Goal: Find specific page/section: Find specific page/section

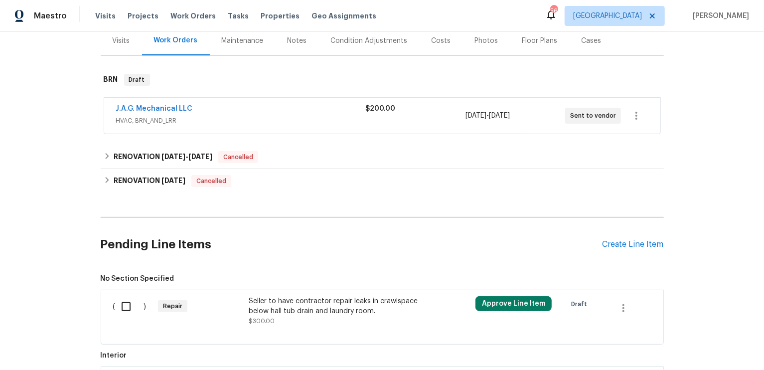
scroll to position [101, 0]
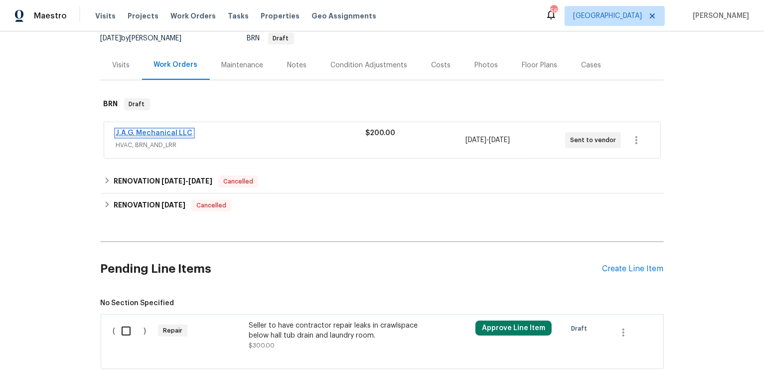
click at [184, 133] on link "J.A.G. Mechanical LLC" at bounding box center [154, 132] width 77 height 7
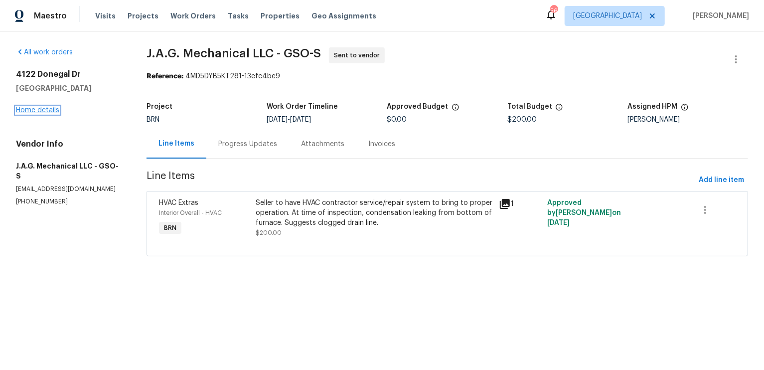
click at [40, 109] on link "Home details" at bounding box center [37, 110] width 43 height 7
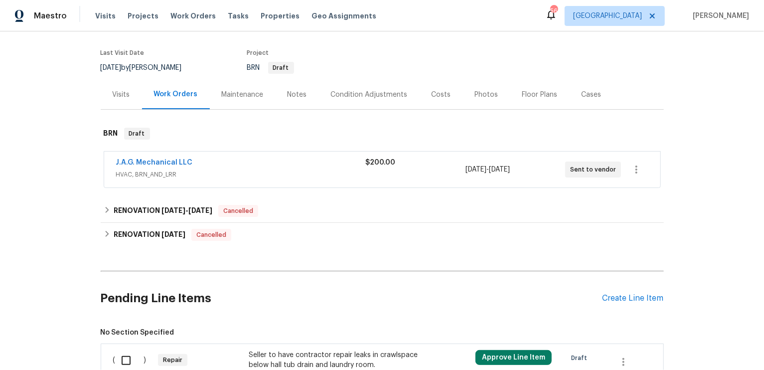
scroll to position [82, 0]
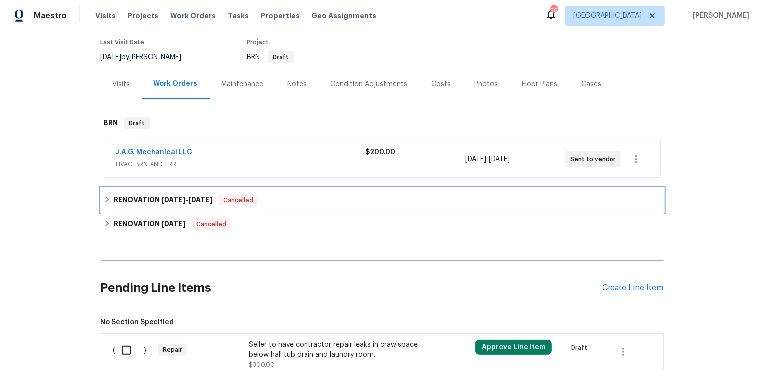
click at [142, 197] on h6 "RENOVATION [DATE] - [DATE]" at bounding box center [163, 200] width 99 height 12
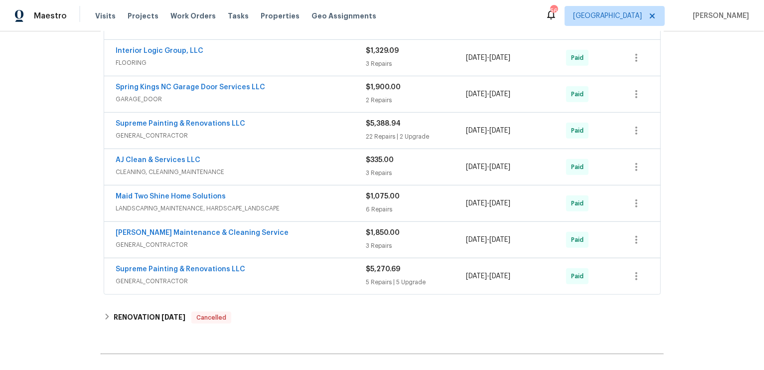
scroll to position [301, 0]
click at [157, 229] on link "[PERSON_NAME] Maintenance & Cleaning Service" at bounding box center [202, 231] width 173 height 7
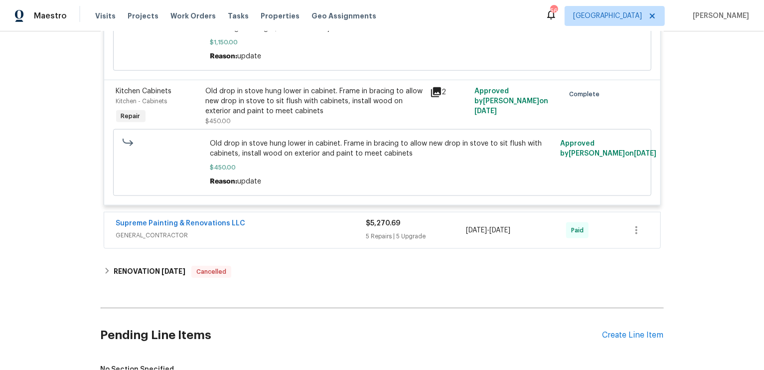
scroll to position [725, 0]
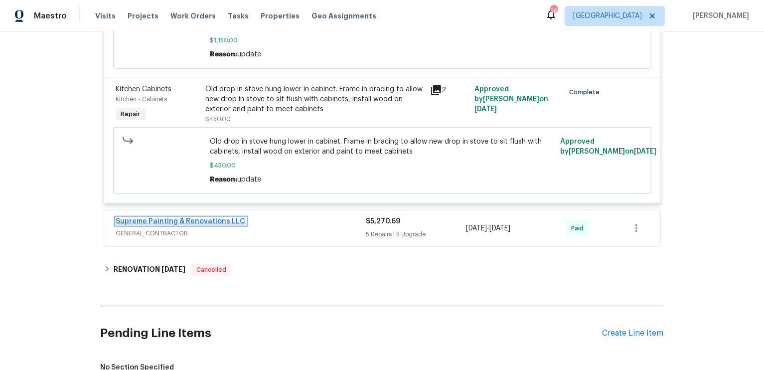
click at [196, 218] on link "Supreme Painting & Renovations LLC" at bounding box center [180, 221] width 129 height 7
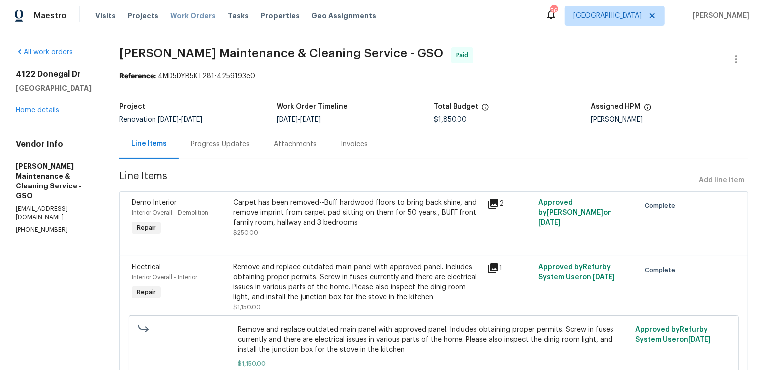
click at [192, 14] on span "Work Orders" at bounding box center [192, 16] width 45 height 10
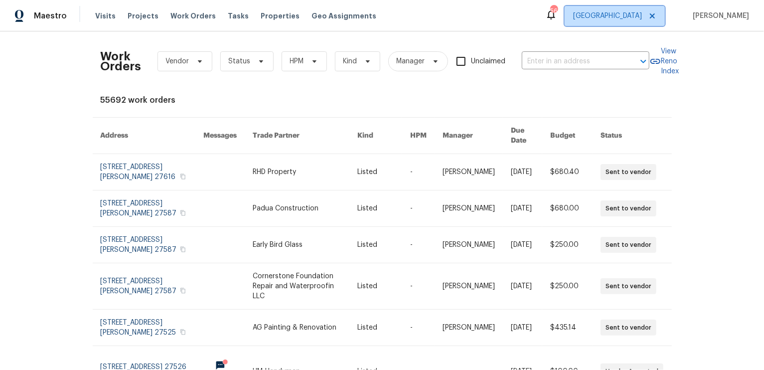
click at [654, 14] on icon at bounding box center [651, 15] width 5 height 5
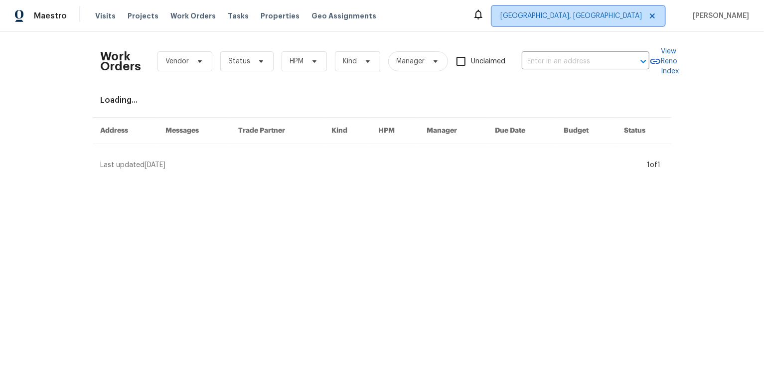
click at [647, 23] on span "Albuquerque, NM" at bounding box center [578, 16] width 173 height 20
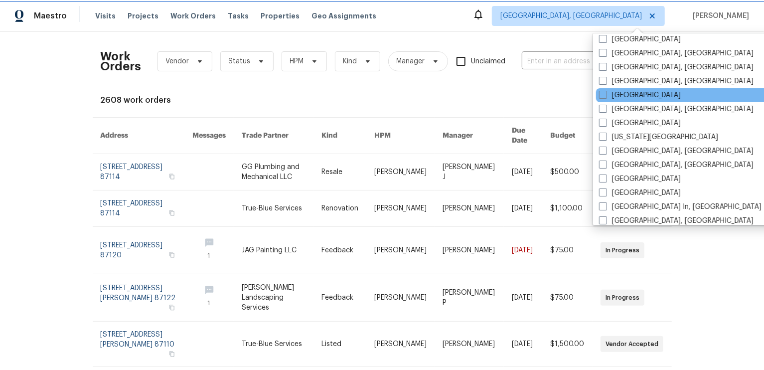
scroll to position [278, 0]
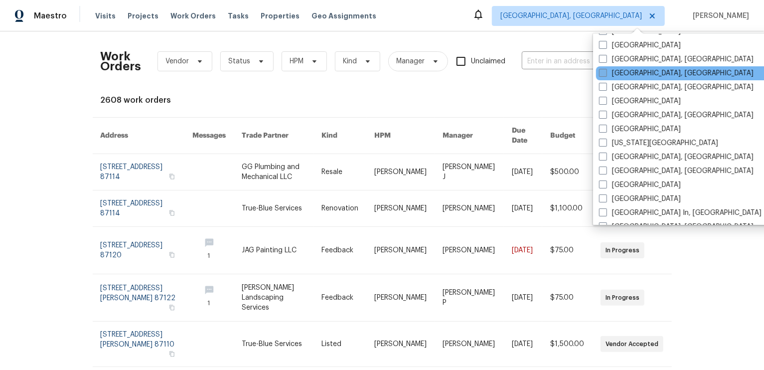
click at [639, 73] on label "Greensboro, NC" at bounding box center [676, 73] width 154 height 10
click at [605, 73] on input "Greensboro, NC" at bounding box center [602, 71] width 6 height 6
checkbox input "true"
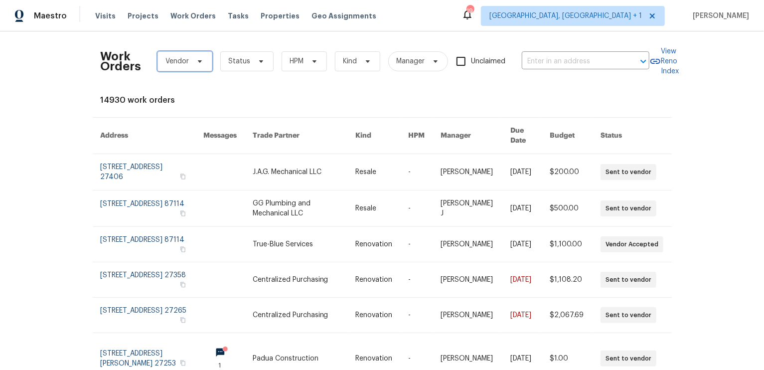
click at [196, 61] on icon at bounding box center [200, 61] width 8 height 8
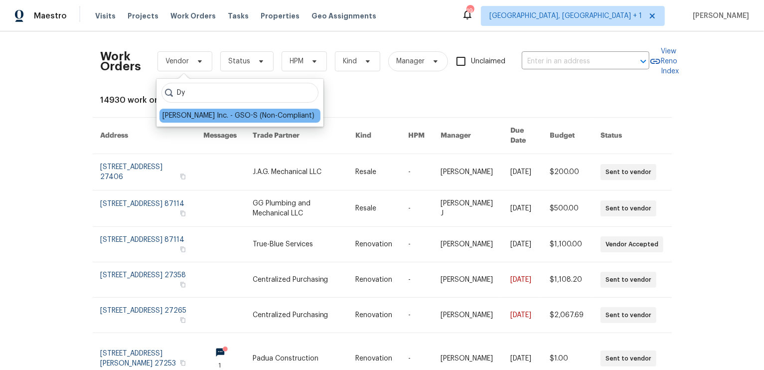
type input "Dy"
click at [208, 116] on div "Dyer's Inc. - GSO-S (Non-Compliant)" at bounding box center [238, 116] width 152 height 10
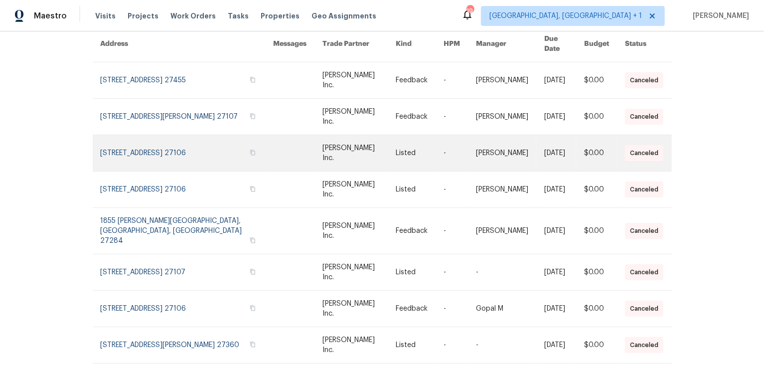
scroll to position [170, 0]
